Goal: Navigation & Orientation: Go to known website

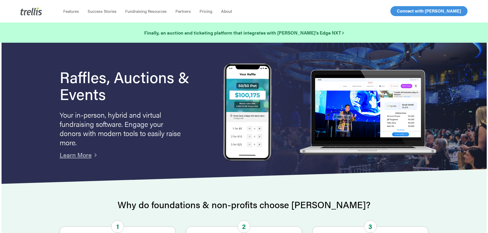
click at [404, 13] on span "Log In" at bounding box center [402, 11] width 12 height 6
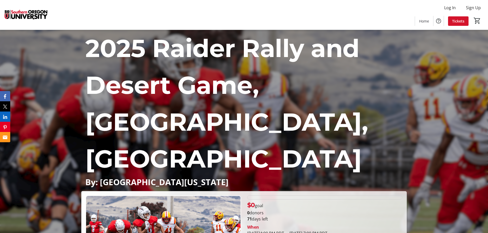
click at [28, 15] on img at bounding box center [26, 15] width 46 height 26
click at [440, 21] on mat-icon "Help" at bounding box center [438, 21] width 6 height 6
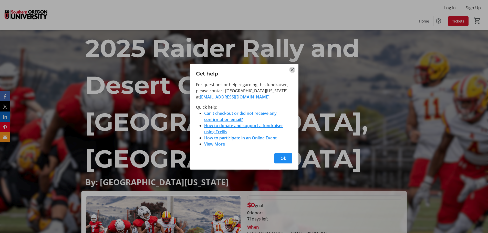
click at [293, 70] on mat-icon "Close" at bounding box center [292, 70] width 6 height 6
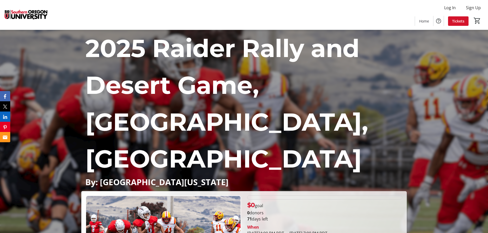
scroll to position [128, 0]
